Goal: Navigation & Orientation: Find specific page/section

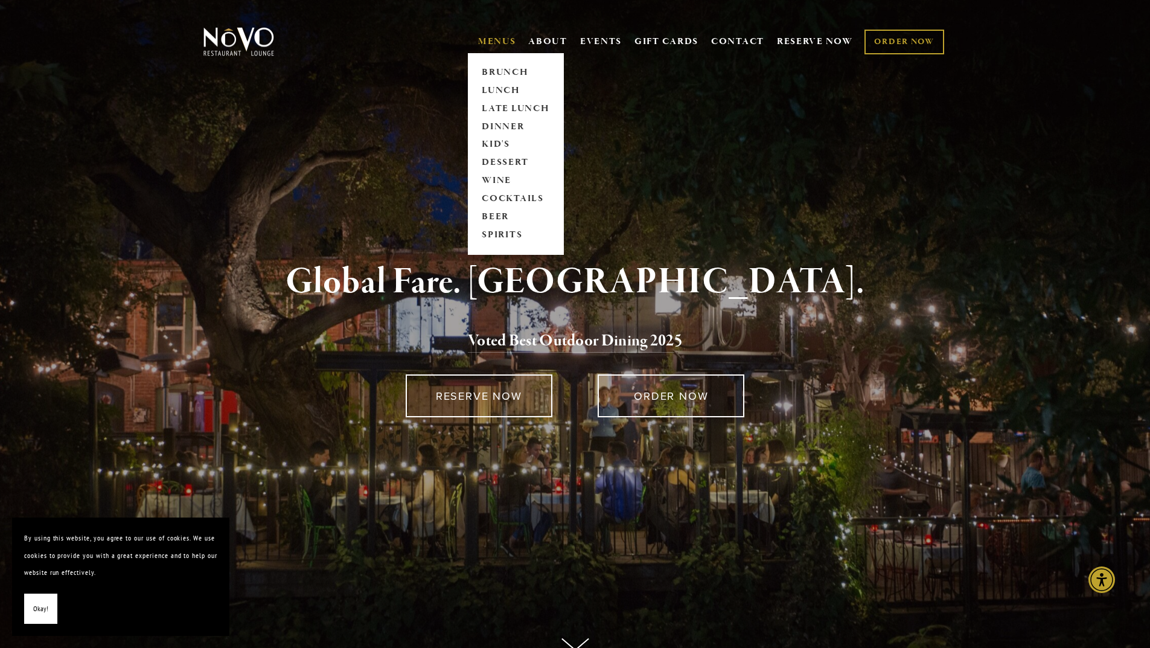
click at [493, 40] on link "MENUS" at bounding box center [497, 42] width 38 height 12
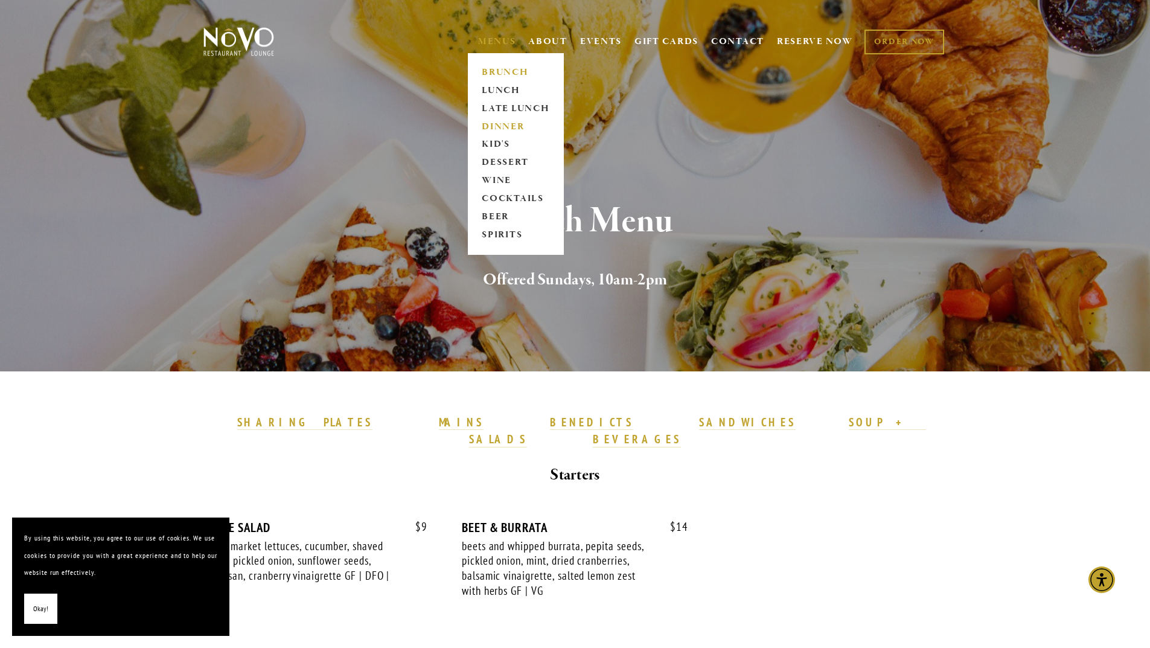
click at [481, 132] on link "DINNER" at bounding box center [515, 127] width 75 height 18
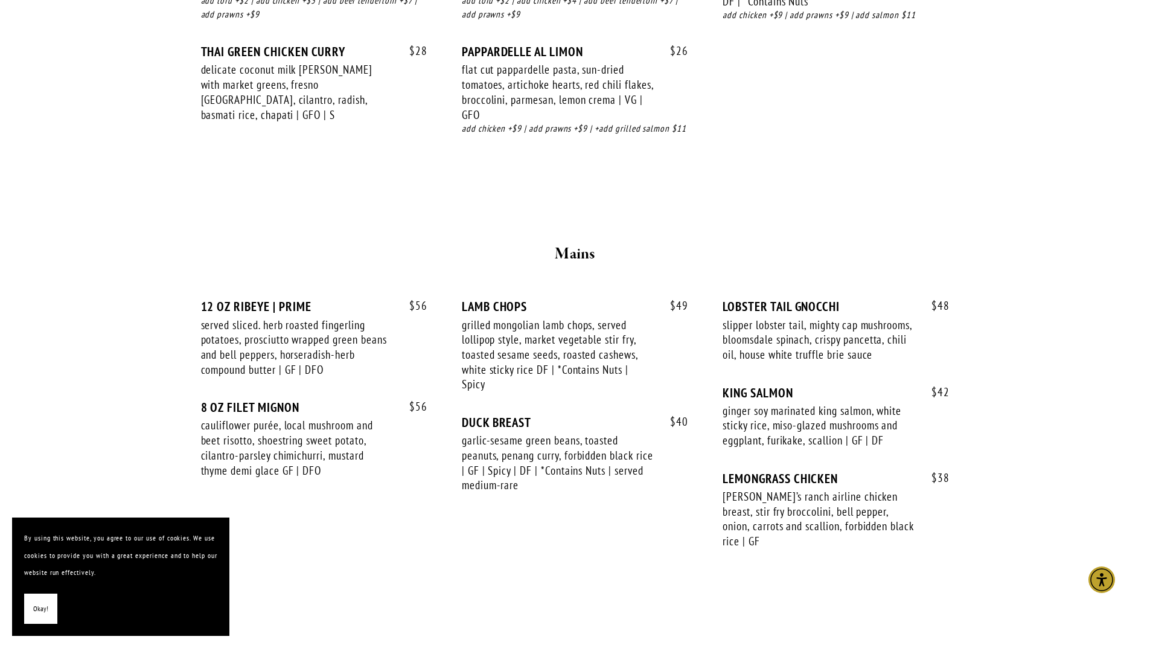
scroll to position [1826, 0]
